Goal: Check status: Check status

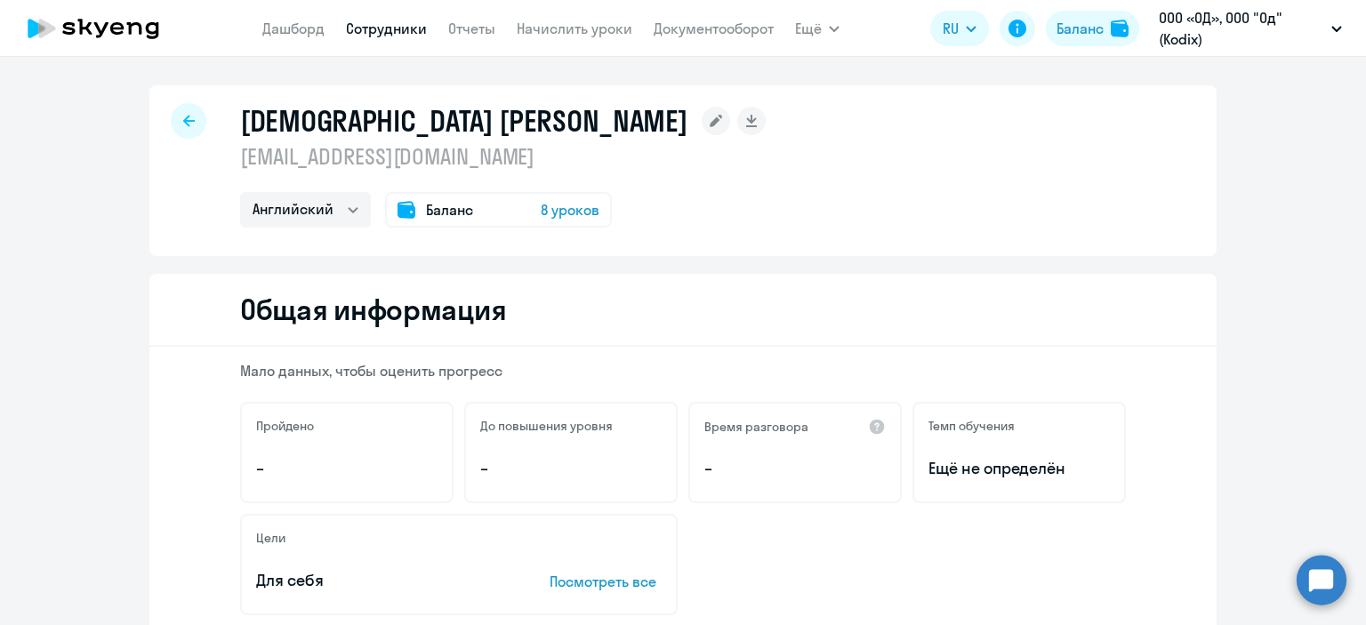
select select "english"
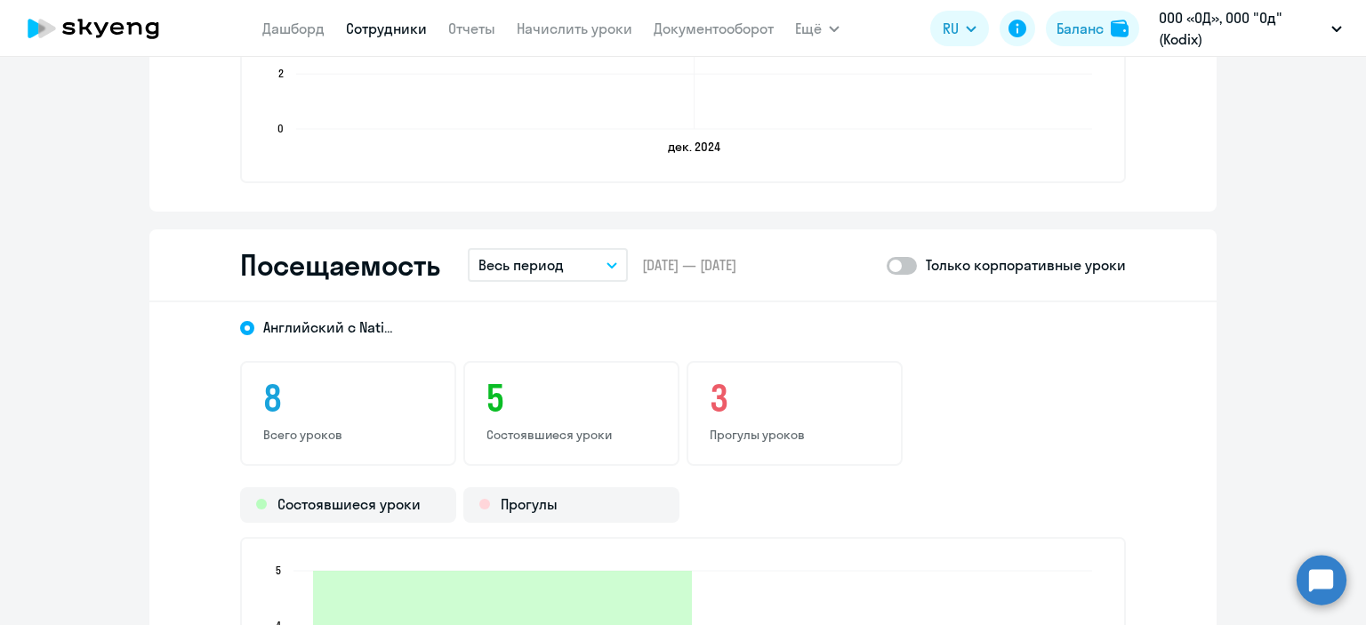
click at [551, 257] on p "Весь период" at bounding box center [520, 264] width 85 height 21
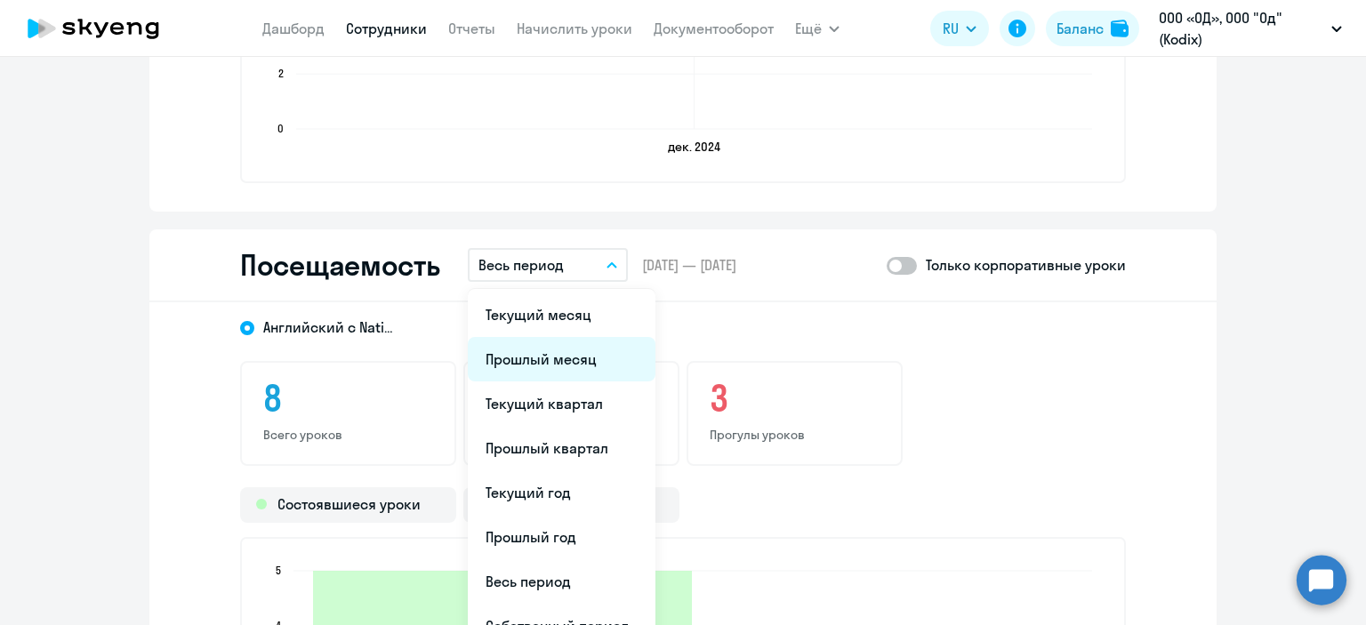
click at [523, 349] on li "Прошлый месяц" at bounding box center [562, 359] width 188 height 44
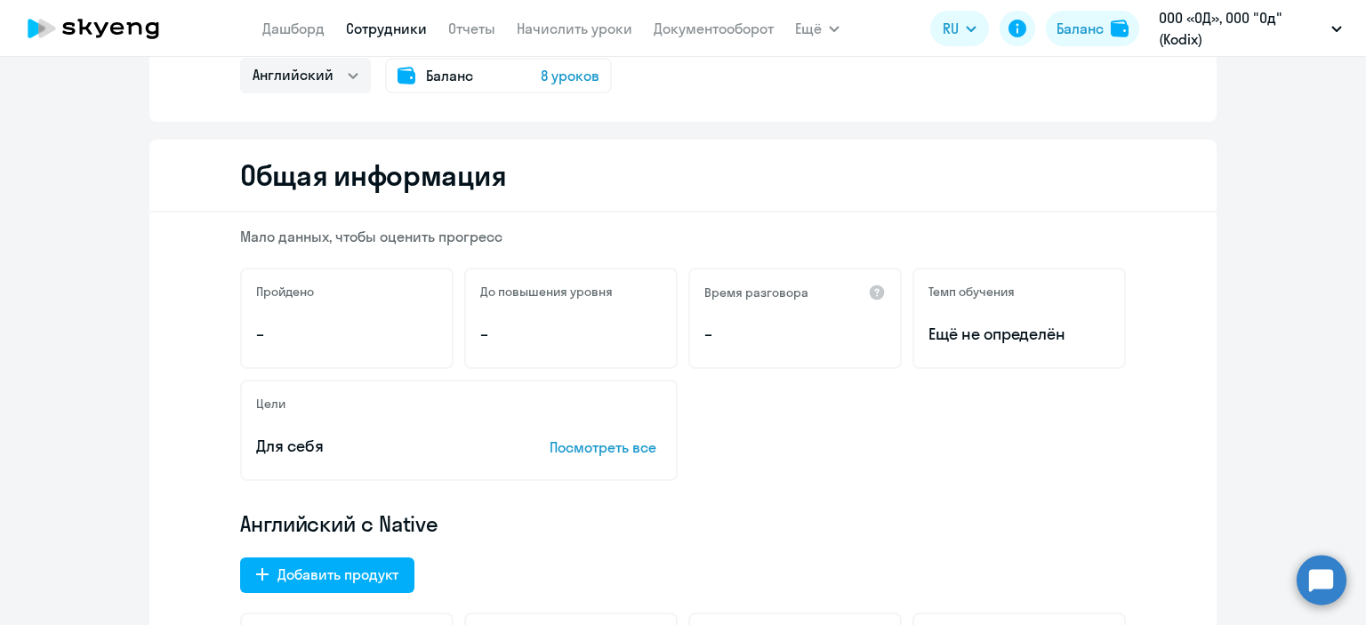
scroll to position [0, 0]
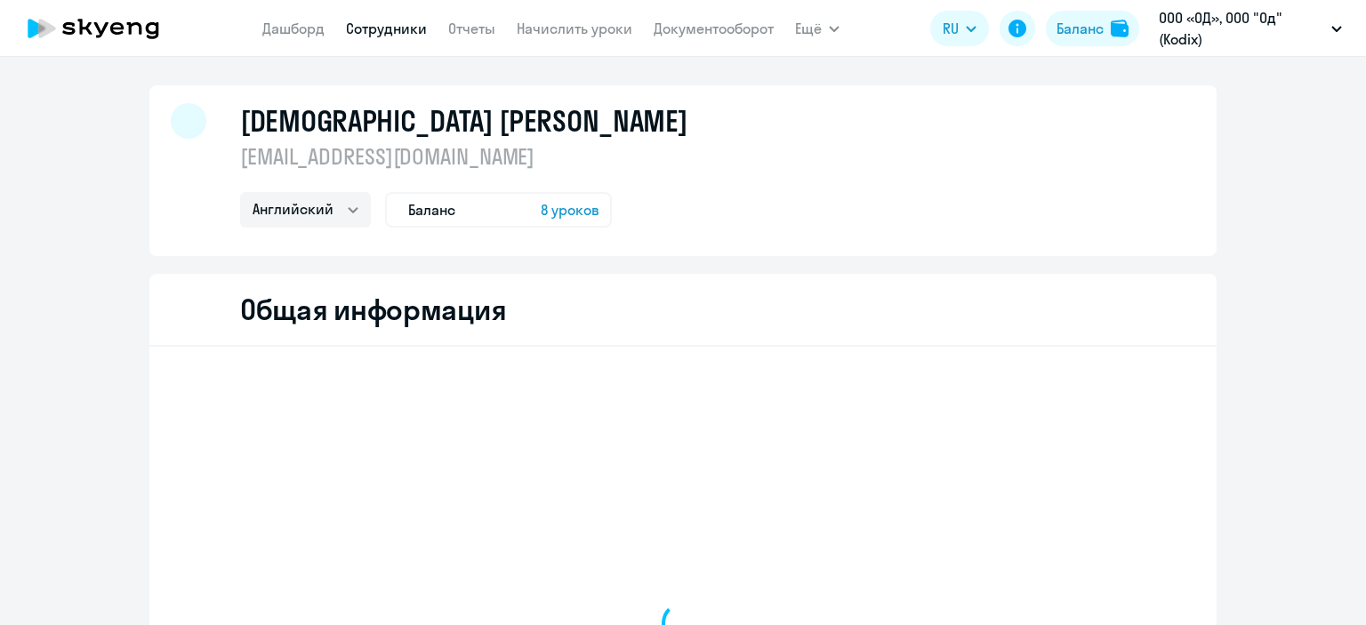
select select "english"
